Goal: Information Seeking & Learning: Learn about a topic

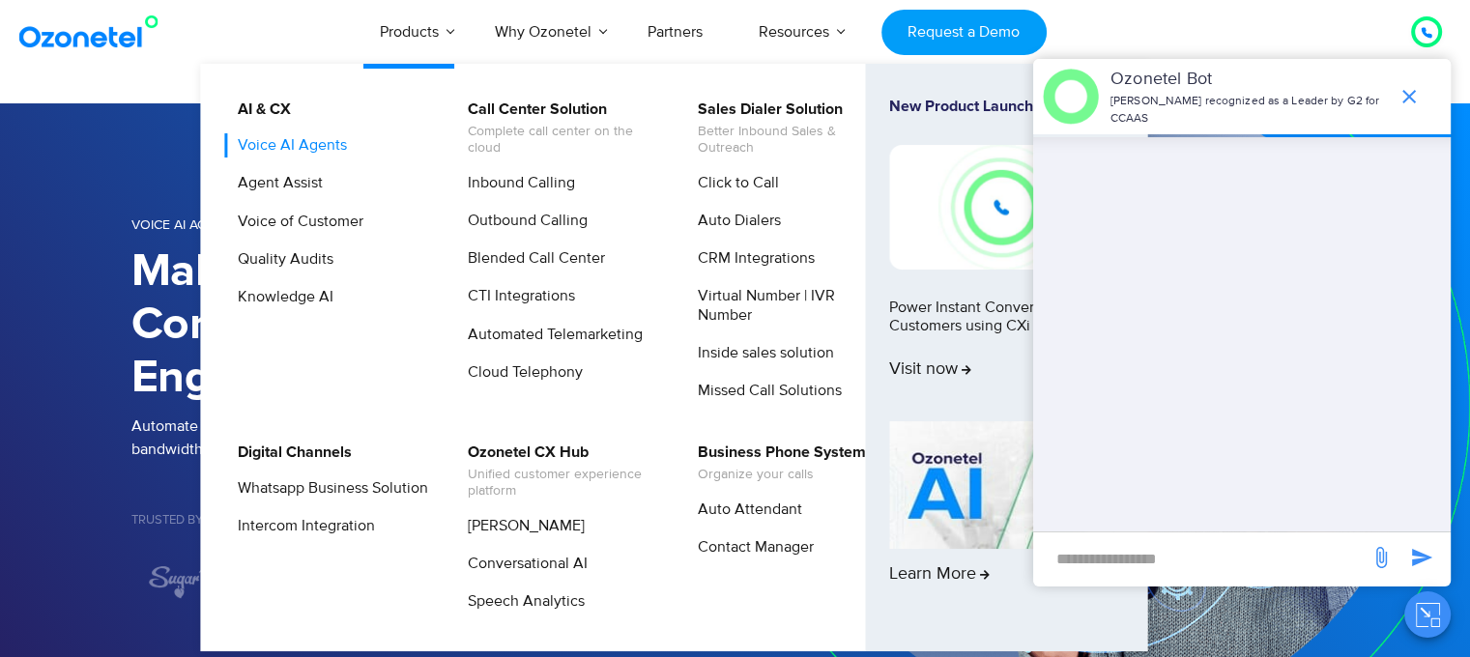
click at [315, 149] on link "Voice AI Agents" at bounding box center [287, 145] width 125 height 24
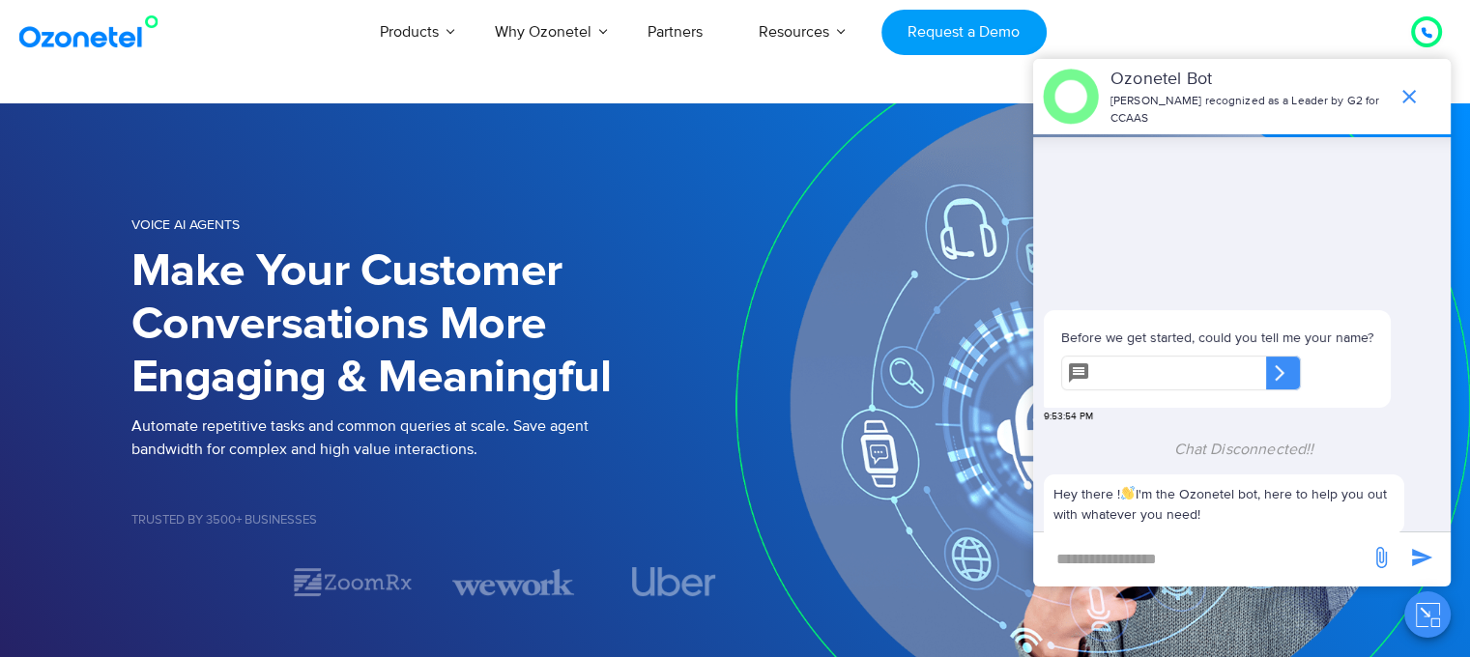
scroll to position [235, 0]
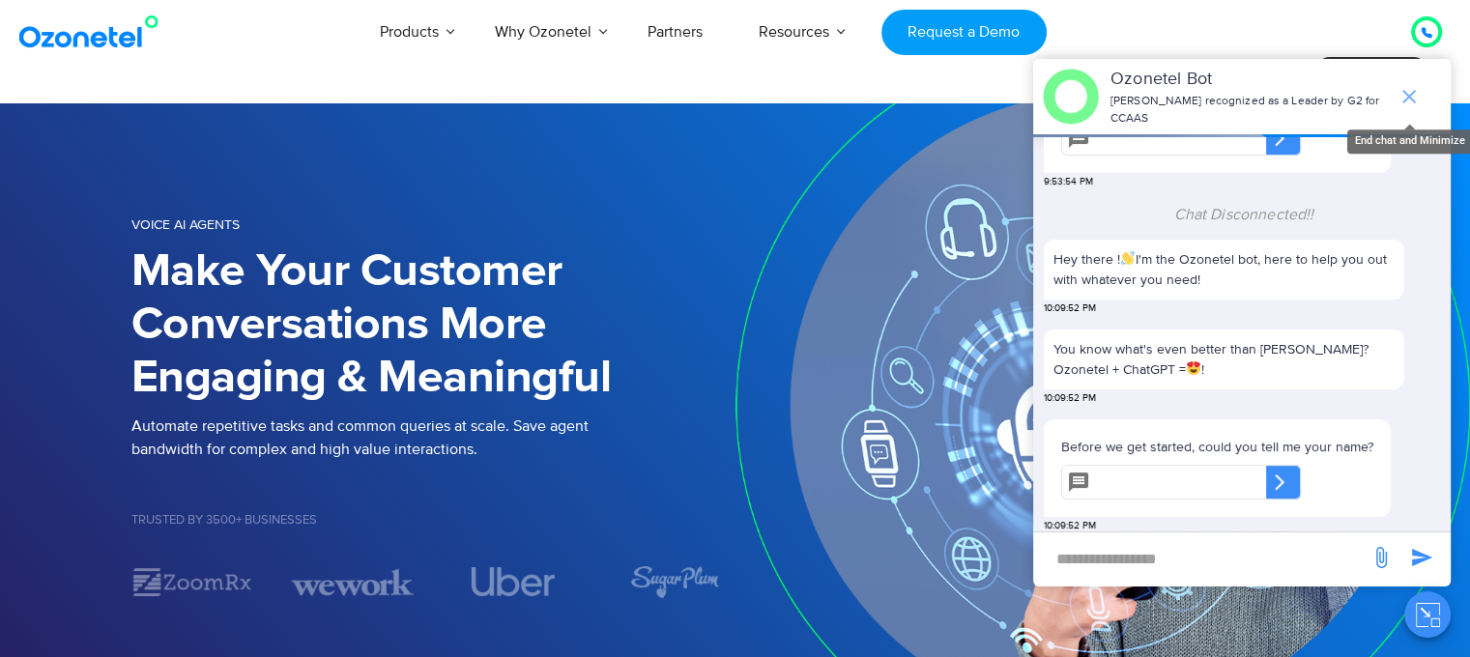
click at [1411, 99] on icon "end chat or minimize" at bounding box center [1409, 96] width 23 height 23
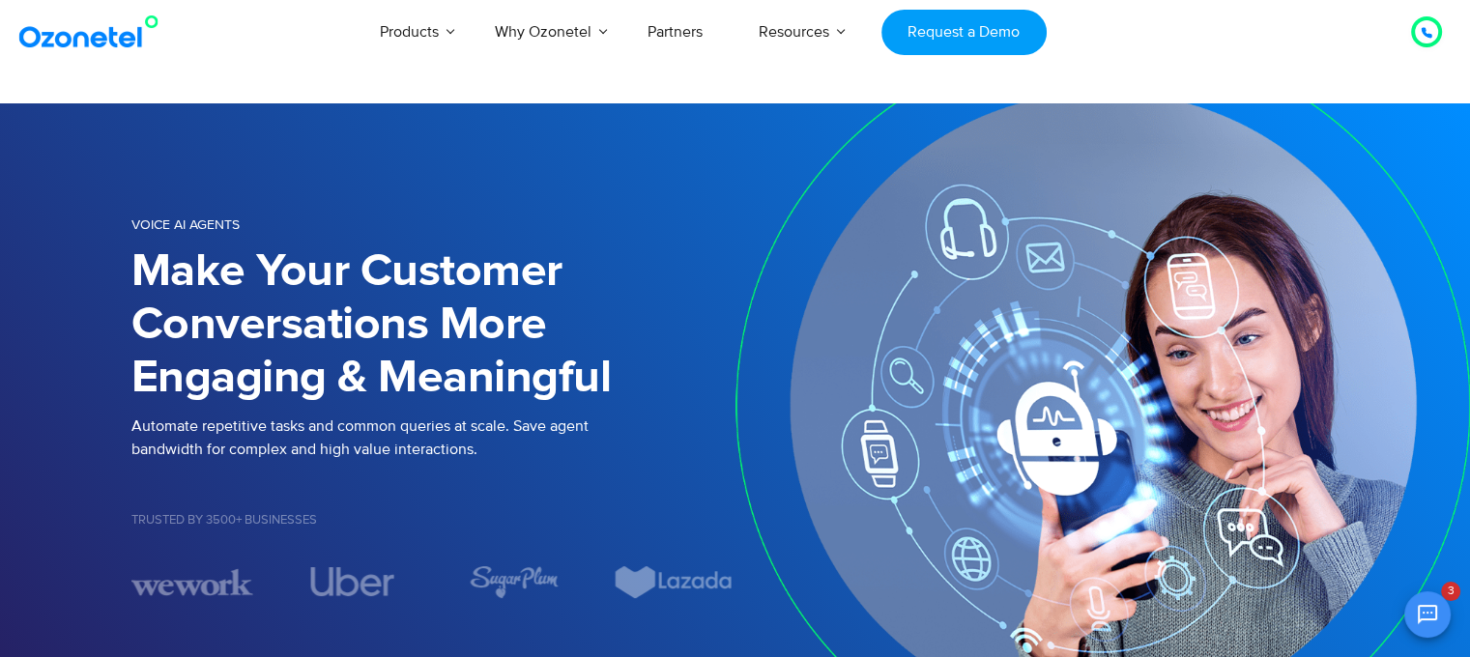
scroll to position [552, 0]
click at [518, 187] on div "Voice AI Agents Make Your Customer Conversations More Engaging & Meaningful Aut…" at bounding box center [735, 405] width 1237 height 469
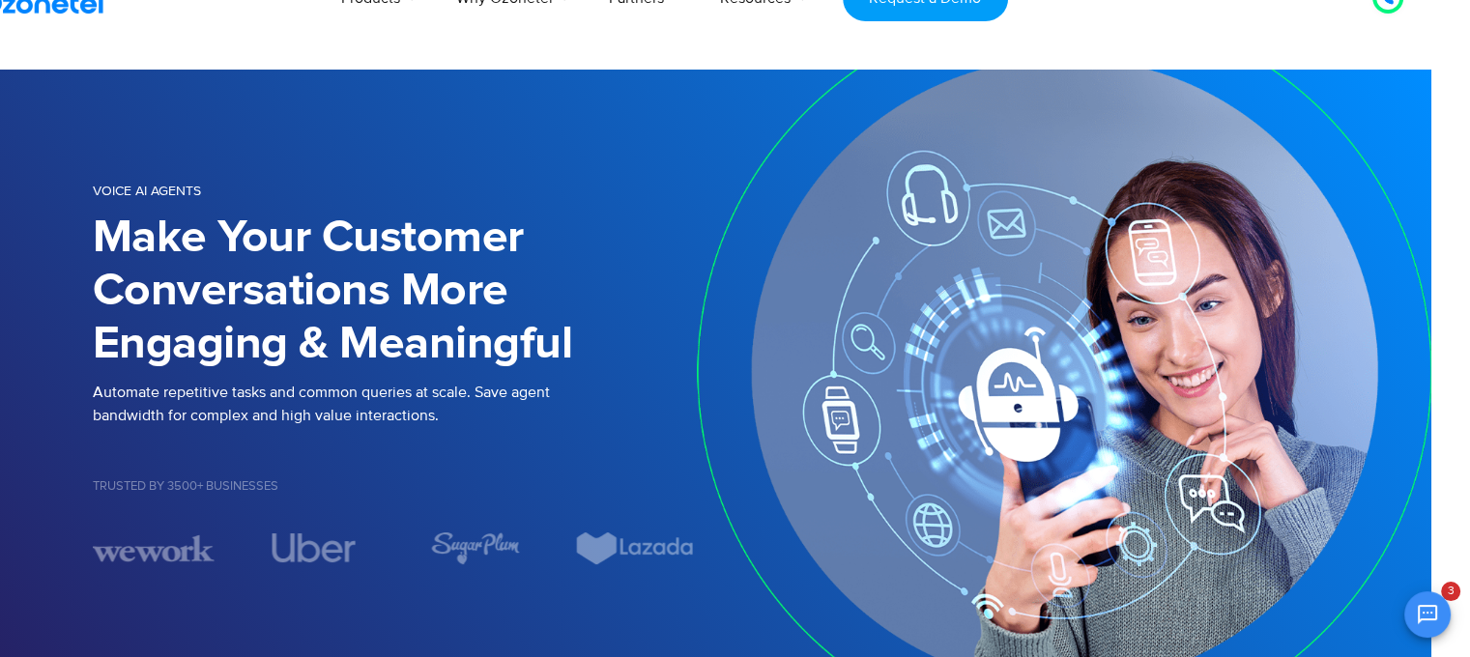
scroll to position [0, 39]
